Goal: Task Accomplishment & Management: Use online tool/utility

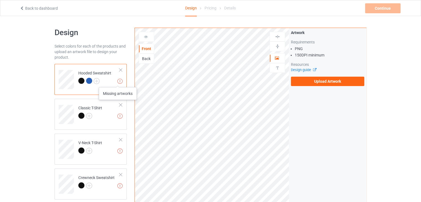
click at [118, 82] on img at bounding box center [119, 81] width 5 height 5
click at [146, 58] on div "Back" at bounding box center [146, 59] width 15 height 6
click at [121, 116] on img at bounding box center [119, 116] width 5 height 5
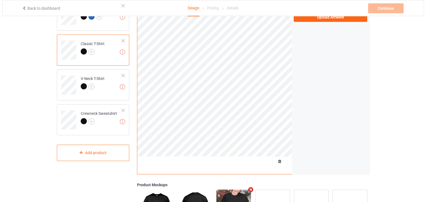
scroll to position [156, 0]
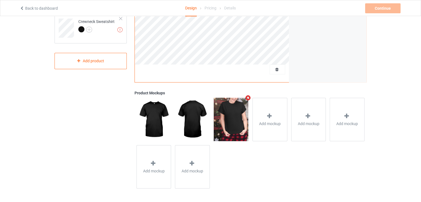
click at [248, 96] on icon "Remove mockup" at bounding box center [248, 98] width 7 height 6
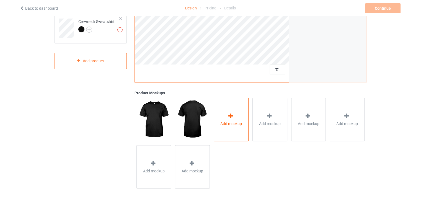
click at [234, 117] on icon at bounding box center [230, 116] width 7 height 6
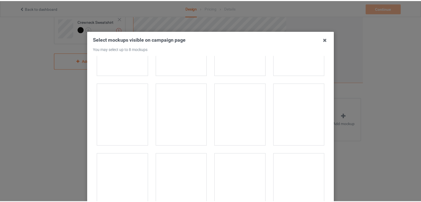
scroll to position [5402, 0]
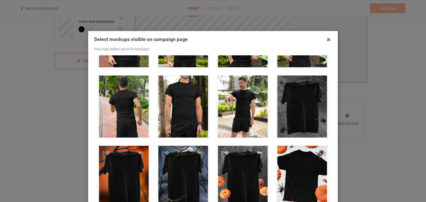
drag, startPoint x: 327, startPoint y: 38, endPoint x: 306, endPoint y: 48, distance: 23.3
click at [327, 38] on icon at bounding box center [328, 39] width 9 height 9
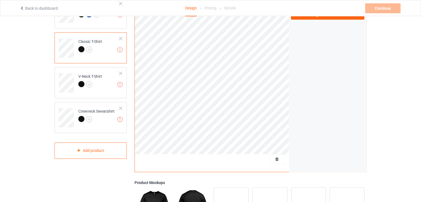
scroll to position [45, 0]
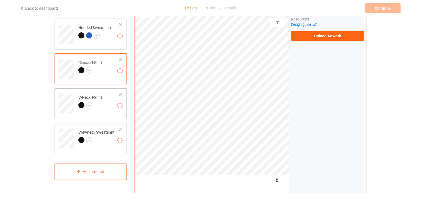
click at [120, 102] on td "Missing artworks V-Neck T-Shirt" at bounding box center [98, 102] width 47 height 23
click at [110, 105] on td "Missing artworks V-Neck T-Shirt" at bounding box center [98, 102] width 47 height 23
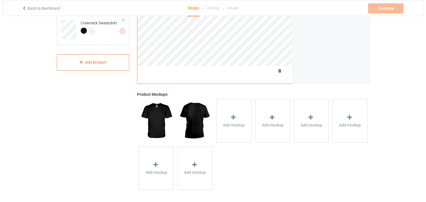
scroll to position [156, 0]
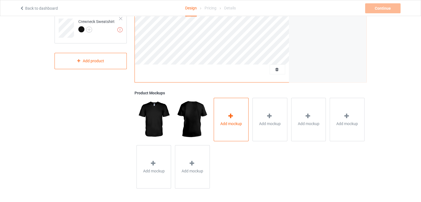
click at [226, 114] on div "Add mockup" at bounding box center [231, 119] width 35 height 43
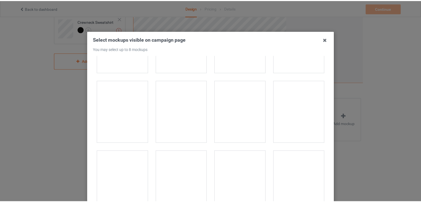
scroll to position [748, 0]
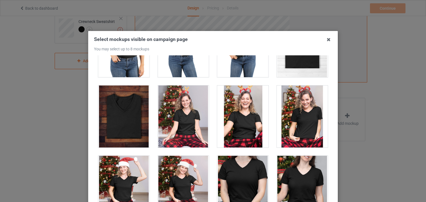
click at [50, 116] on div "Select mockups visible on campaign page You may select up to 8 mockups 1 2 2 mo…" at bounding box center [213, 101] width 426 height 202
click at [324, 42] on icon at bounding box center [328, 39] width 9 height 9
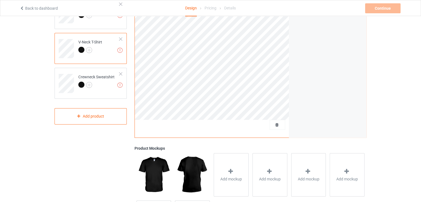
scroll to position [45, 0]
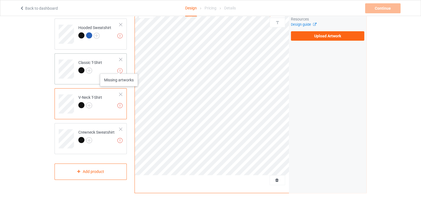
click at [119, 68] on img at bounding box center [119, 70] width 5 height 5
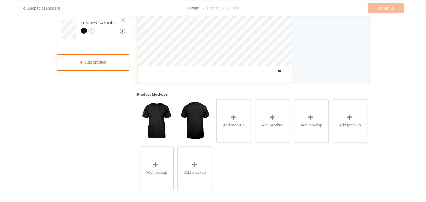
scroll to position [156, 0]
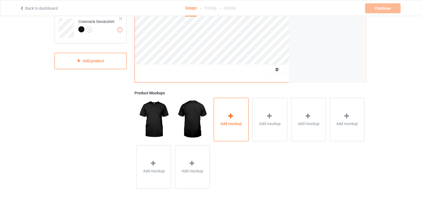
click at [223, 126] on span "Add mockup" at bounding box center [232, 124] width 22 height 6
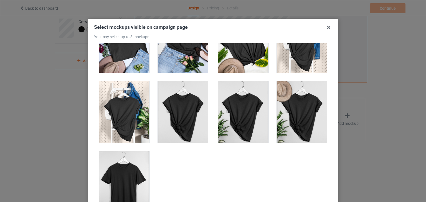
scroll to position [71, 0]
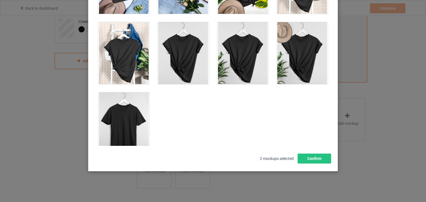
drag, startPoint x: 125, startPoint y: 122, endPoint x: 129, endPoint y: 125, distance: 4.5
click at [129, 125] on div at bounding box center [123, 124] width 51 height 62
click at [183, 101] on div "1 2 3" at bounding box center [213, 65] width 238 height 162
click at [132, 107] on div at bounding box center [123, 124] width 51 height 62
drag, startPoint x: 133, startPoint y: 104, endPoint x: 111, endPoint y: 109, distance: 22.7
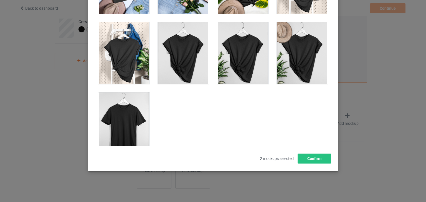
click at [111, 109] on div at bounding box center [123, 124] width 51 height 62
drag, startPoint x: 114, startPoint y: 107, endPoint x: 120, endPoint y: 115, distance: 9.8
click at [120, 115] on div at bounding box center [123, 124] width 51 height 62
click at [130, 106] on div at bounding box center [123, 124] width 51 height 62
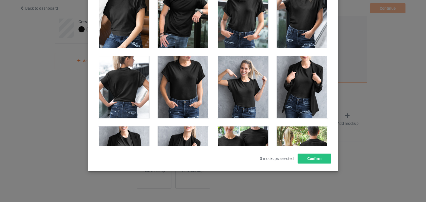
scroll to position [6837, 0]
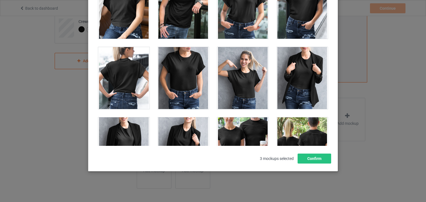
click at [124, 77] on div at bounding box center [123, 78] width 51 height 62
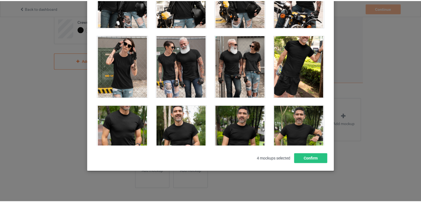
scroll to position [5120, 0]
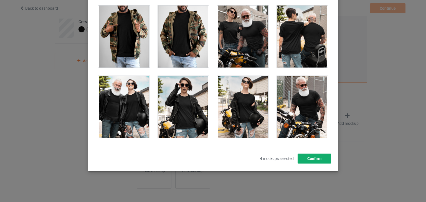
click at [310, 157] on button "Confirm" at bounding box center [314, 159] width 34 height 10
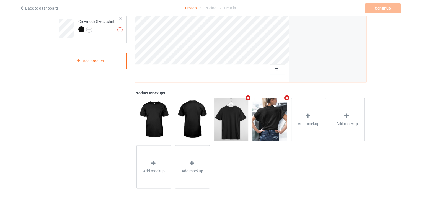
click at [238, 123] on img at bounding box center [231, 119] width 35 height 43
click at [229, 113] on img at bounding box center [231, 119] width 35 height 43
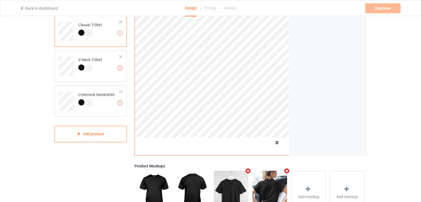
scroll to position [0, 0]
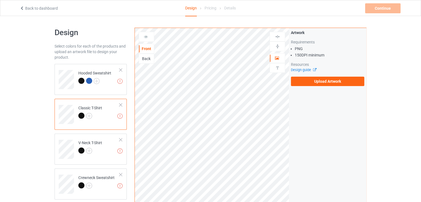
click at [145, 60] on div "Back" at bounding box center [146, 59] width 15 height 6
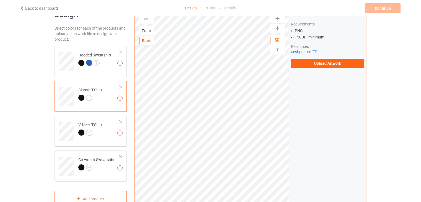
scroll to position [28, 0]
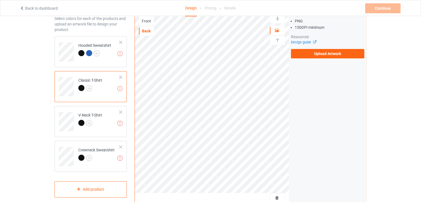
click at [108, 85] on td "Missing artworks Classic T-Shirt" at bounding box center [98, 84] width 47 height 23
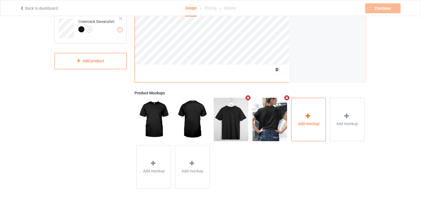
click at [301, 107] on div "Add mockup" at bounding box center [308, 119] width 35 height 43
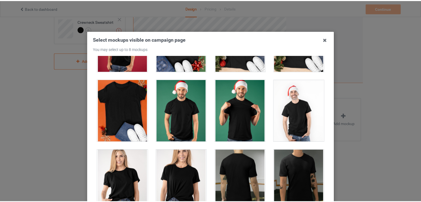
scroll to position [824, 0]
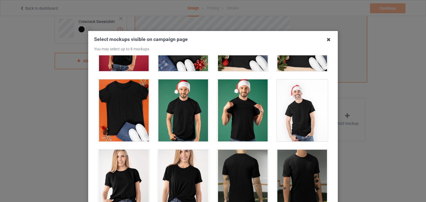
click at [327, 40] on icon at bounding box center [328, 39] width 9 height 9
